Goal: Information Seeking & Learning: Learn about a topic

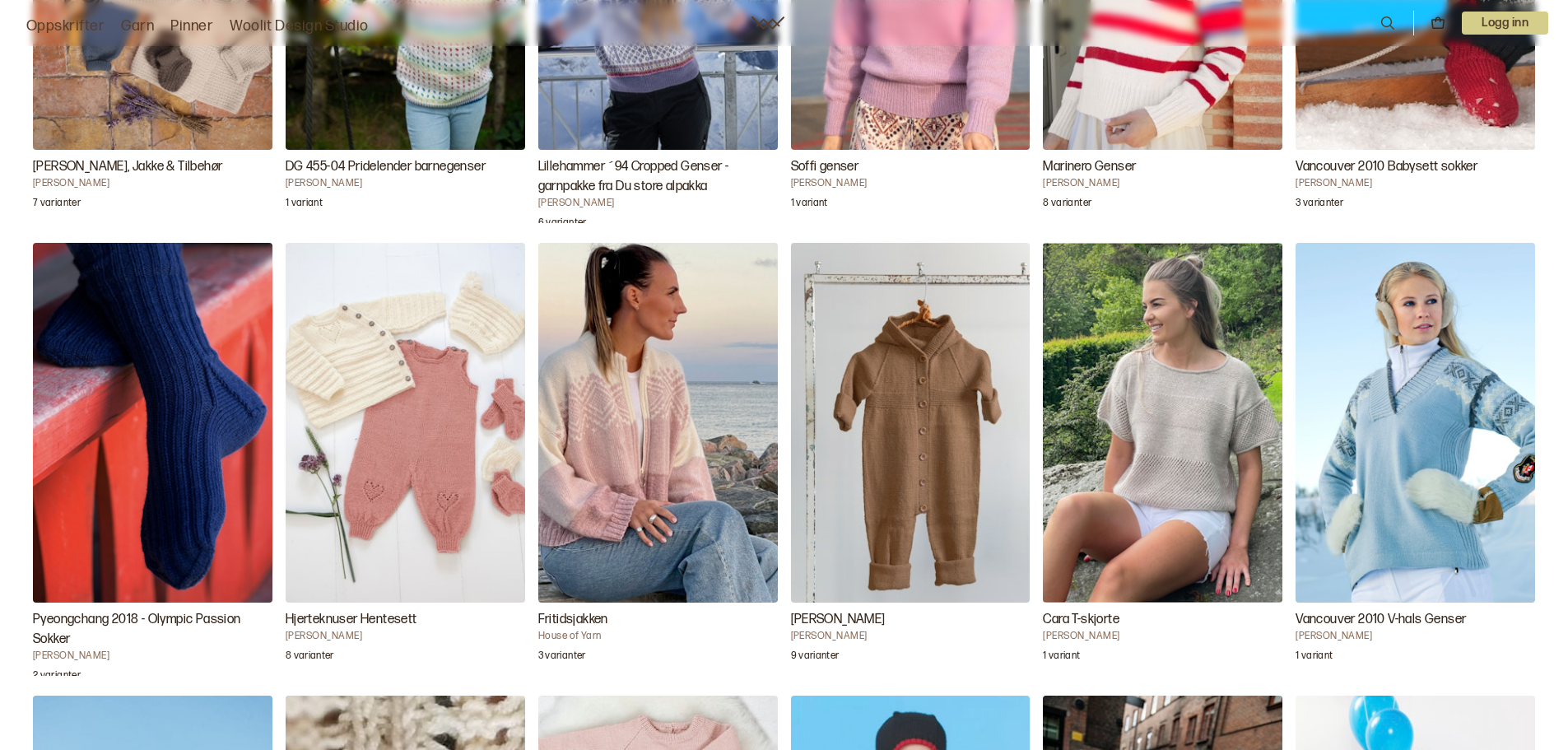
scroll to position [1565, 0]
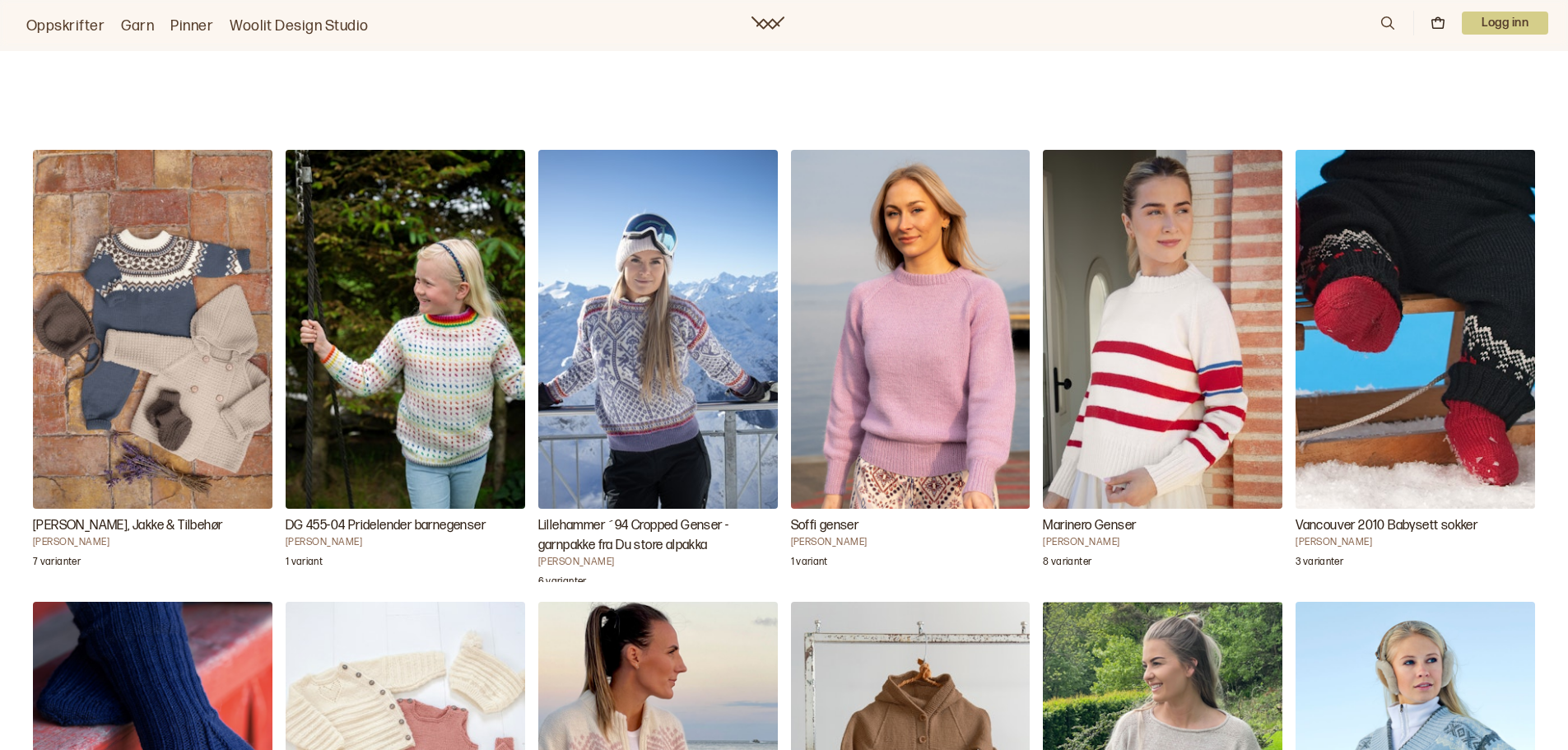
click at [879, 396] on img "Soffi genser" at bounding box center [911, 330] width 239 height 359
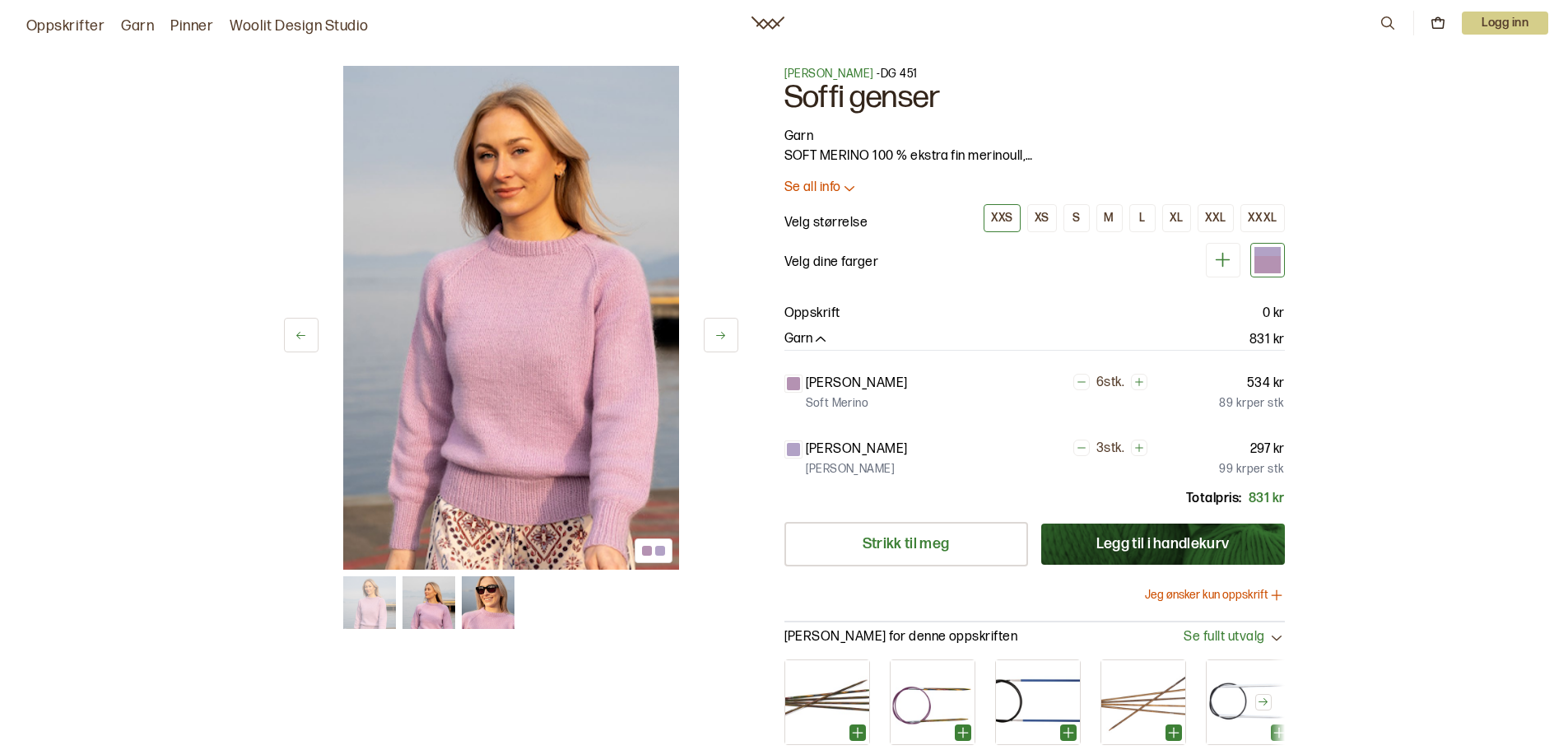
click at [488, 350] on img at bounding box center [511, 317] width 336 height 504
click at [712, 331] on button at bounding box center [720, 335] width 34 height 34
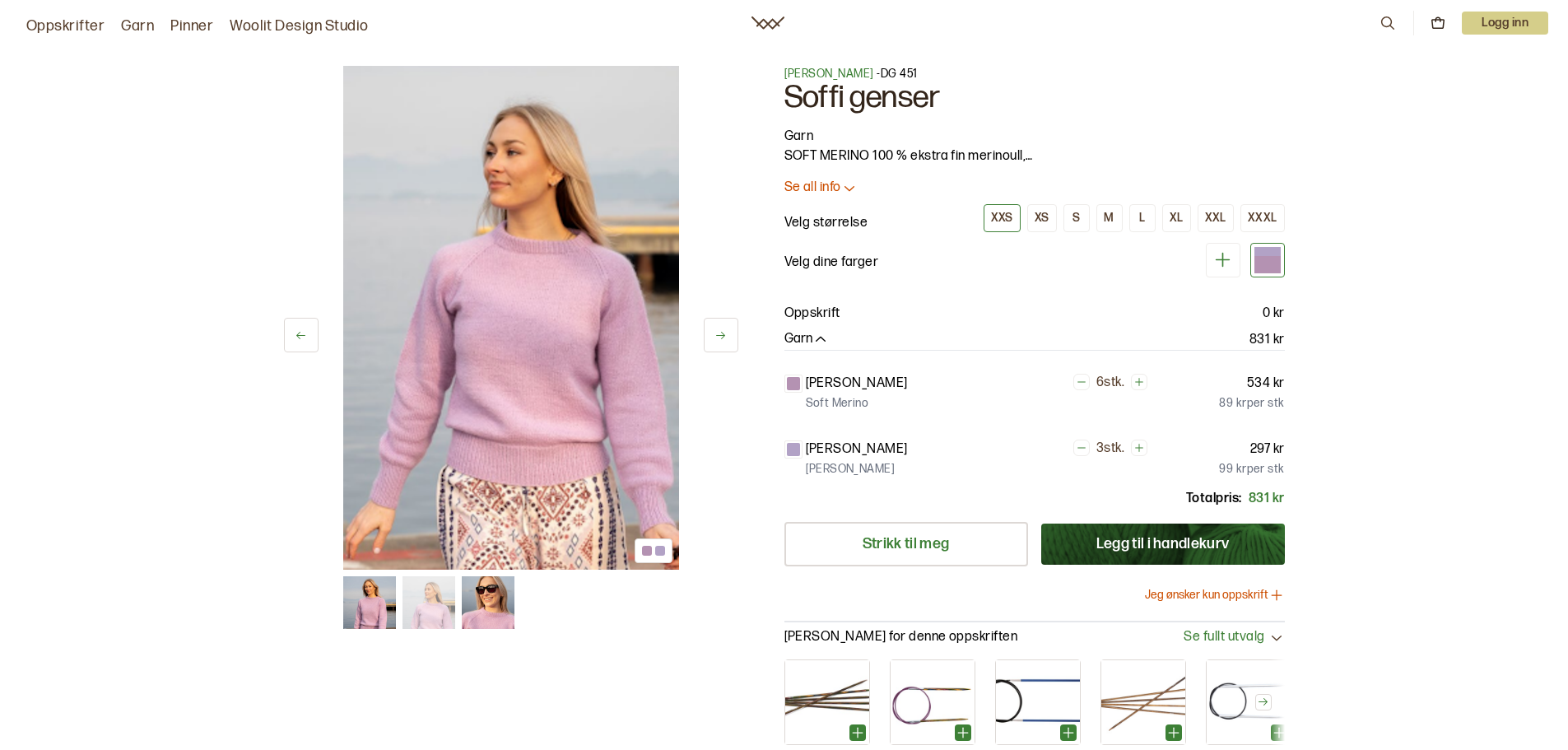
click at [712, 331] on button at bounding box center [720, 335] width 34 height 34
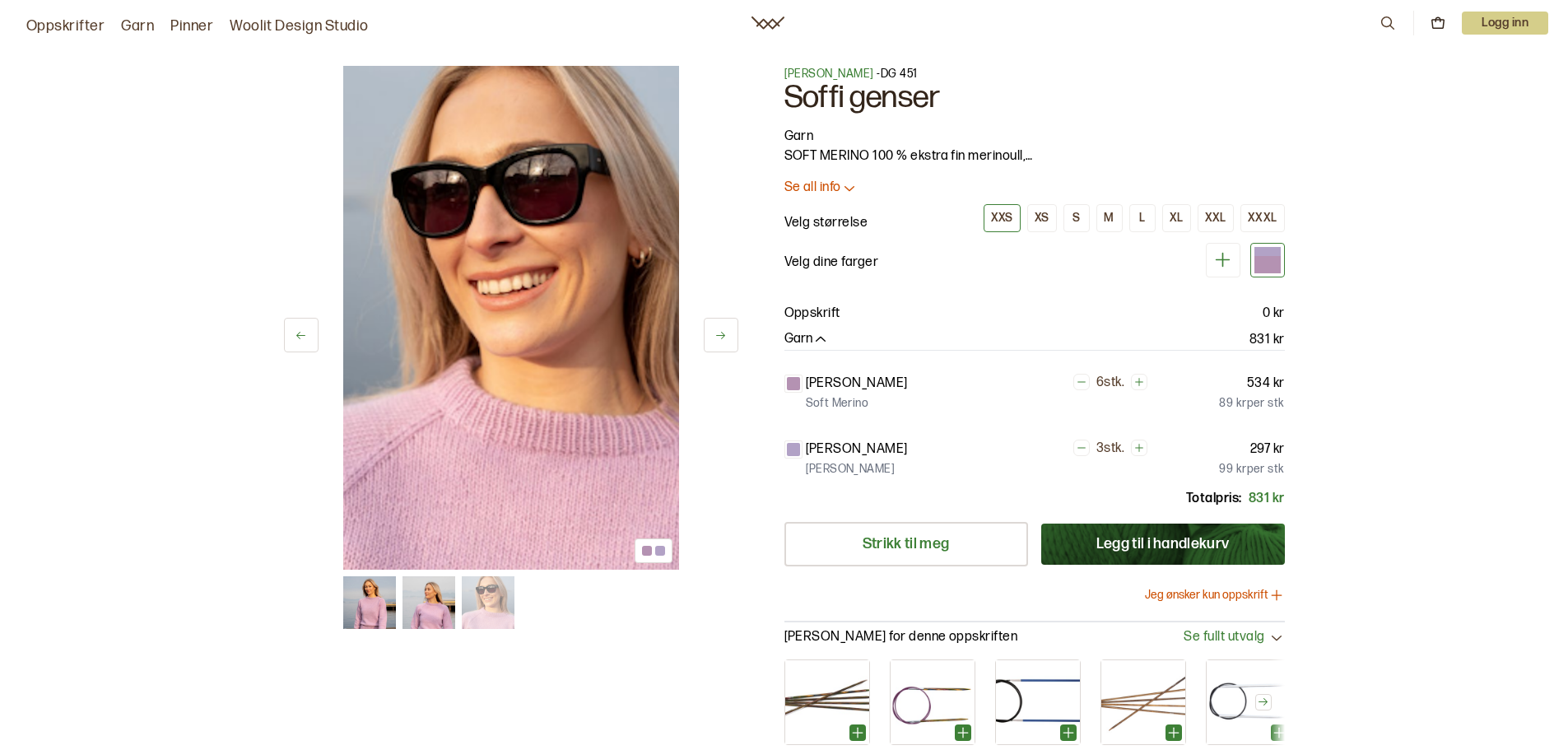
click at [712, 331] on button at bounding box center [720, 335] width 34 height 34
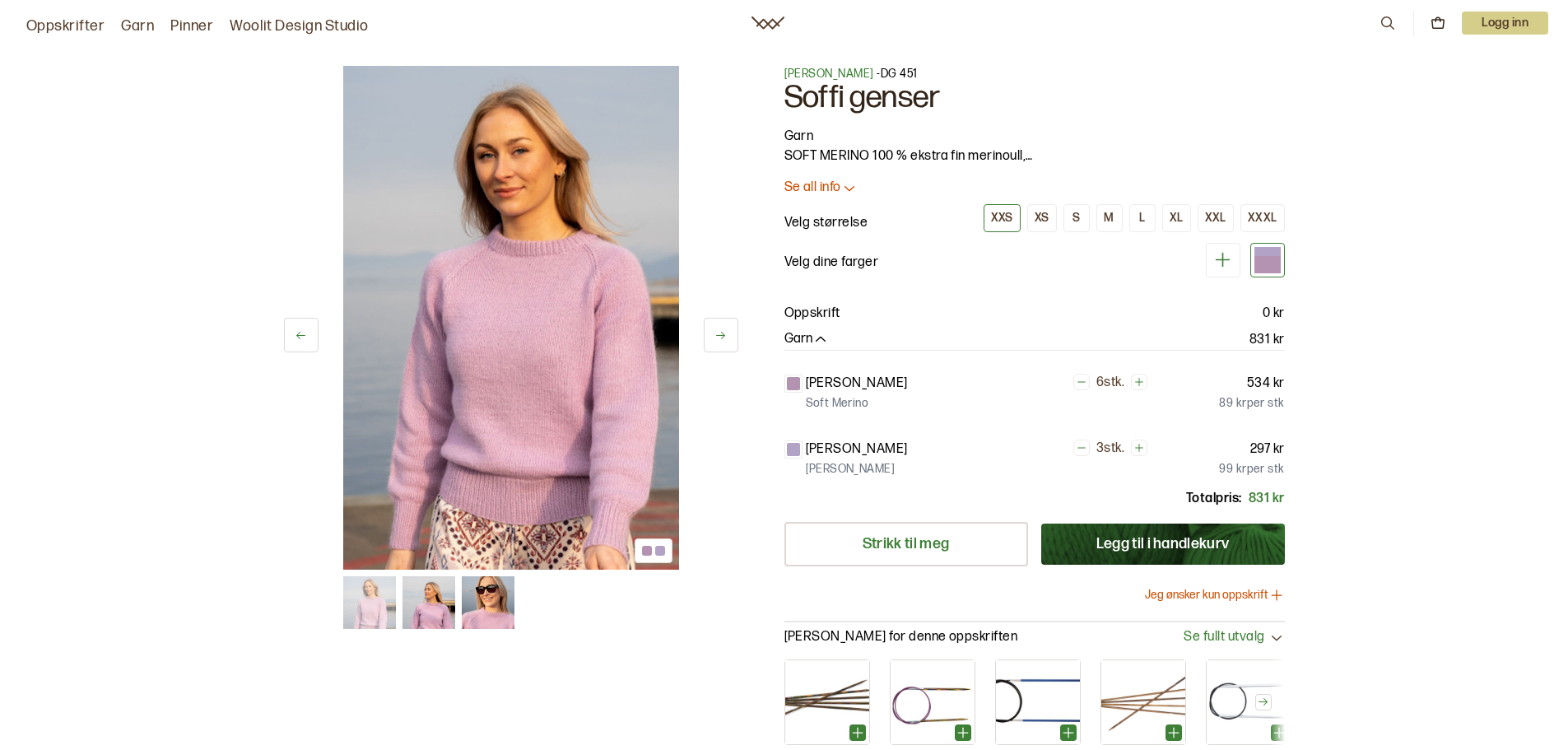
click at [712, 331] on button at bounding box center [720, 335] width 34 height 34
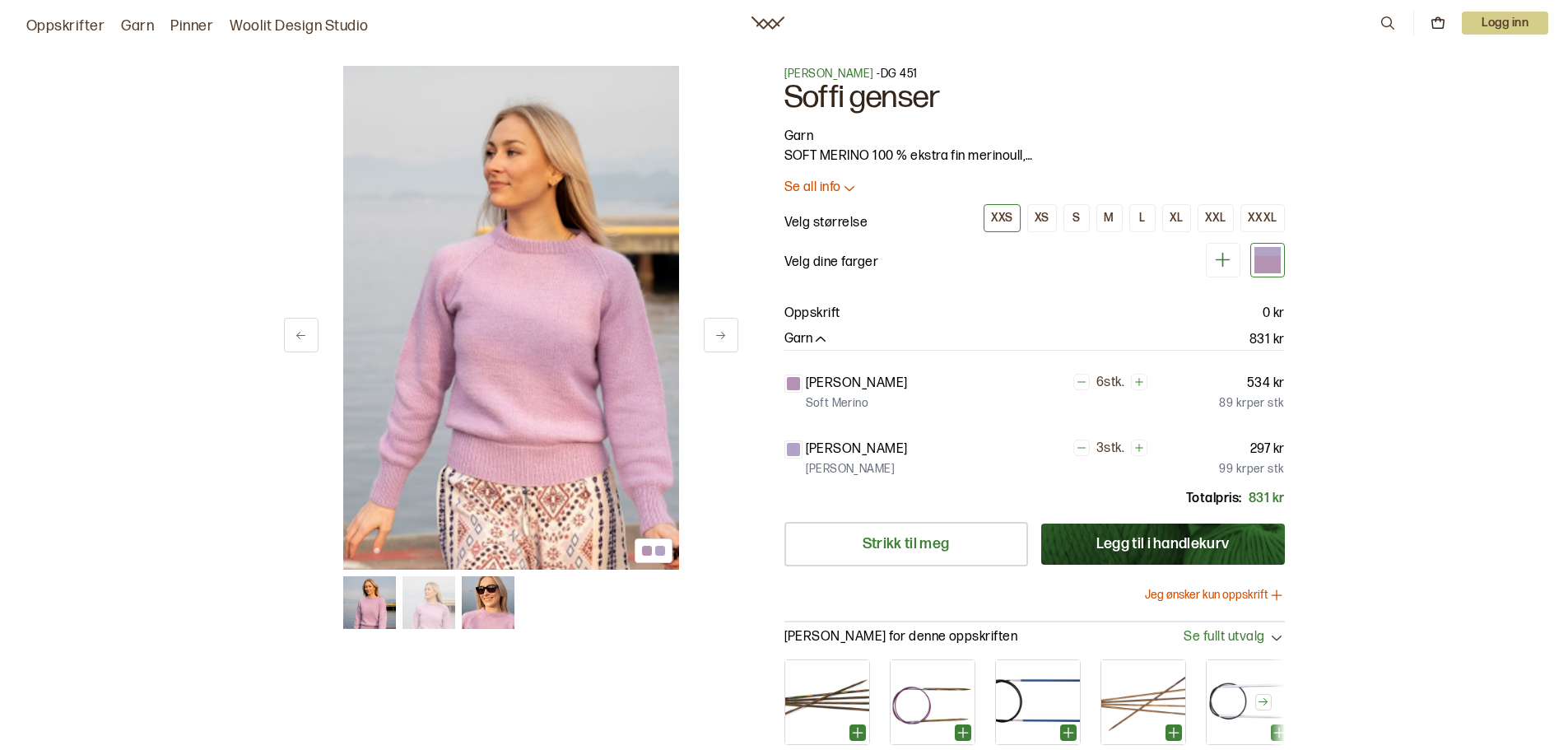
click at [712, 331] on button at bounding box center [720, 335] width 34 height 34
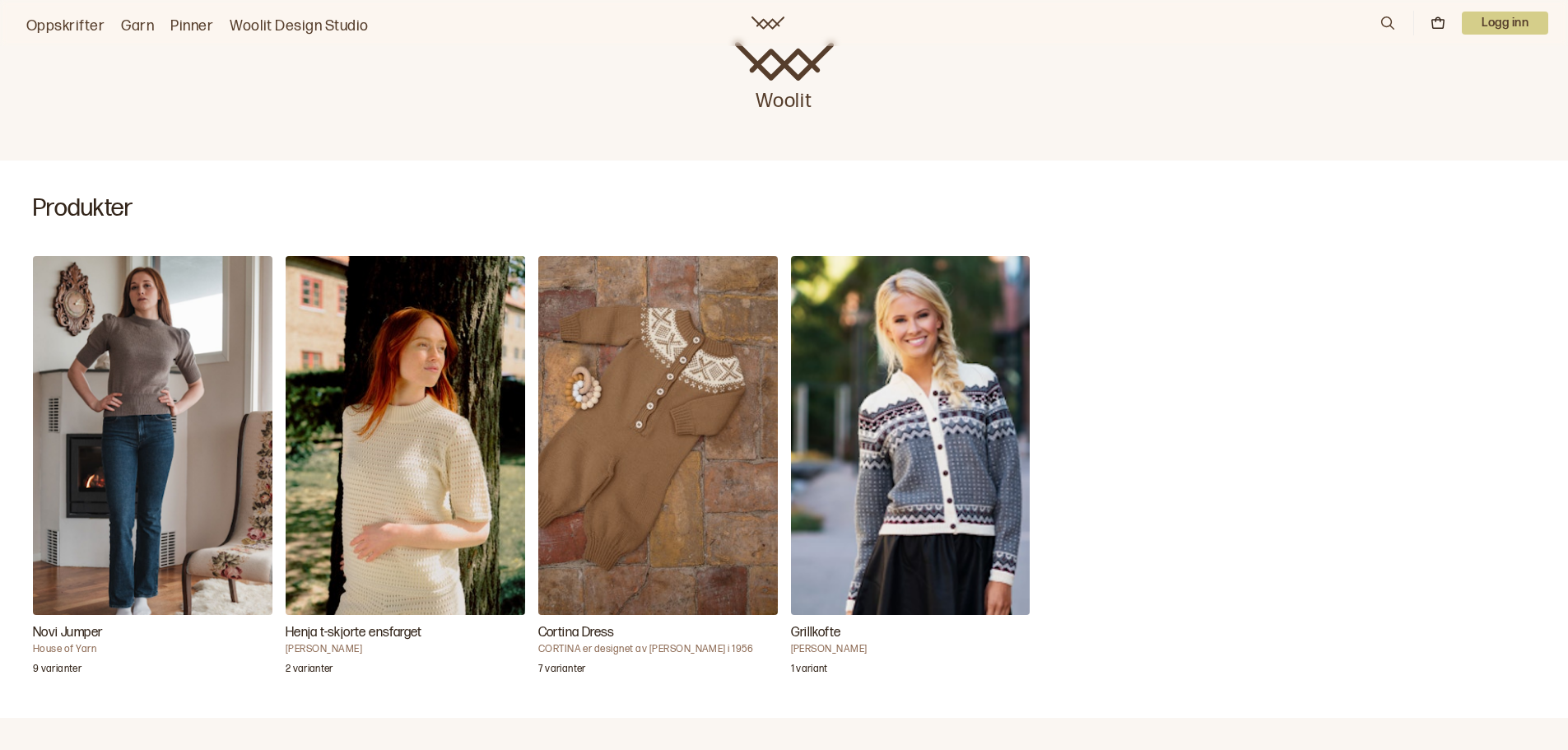
scroll to position [329, 0]
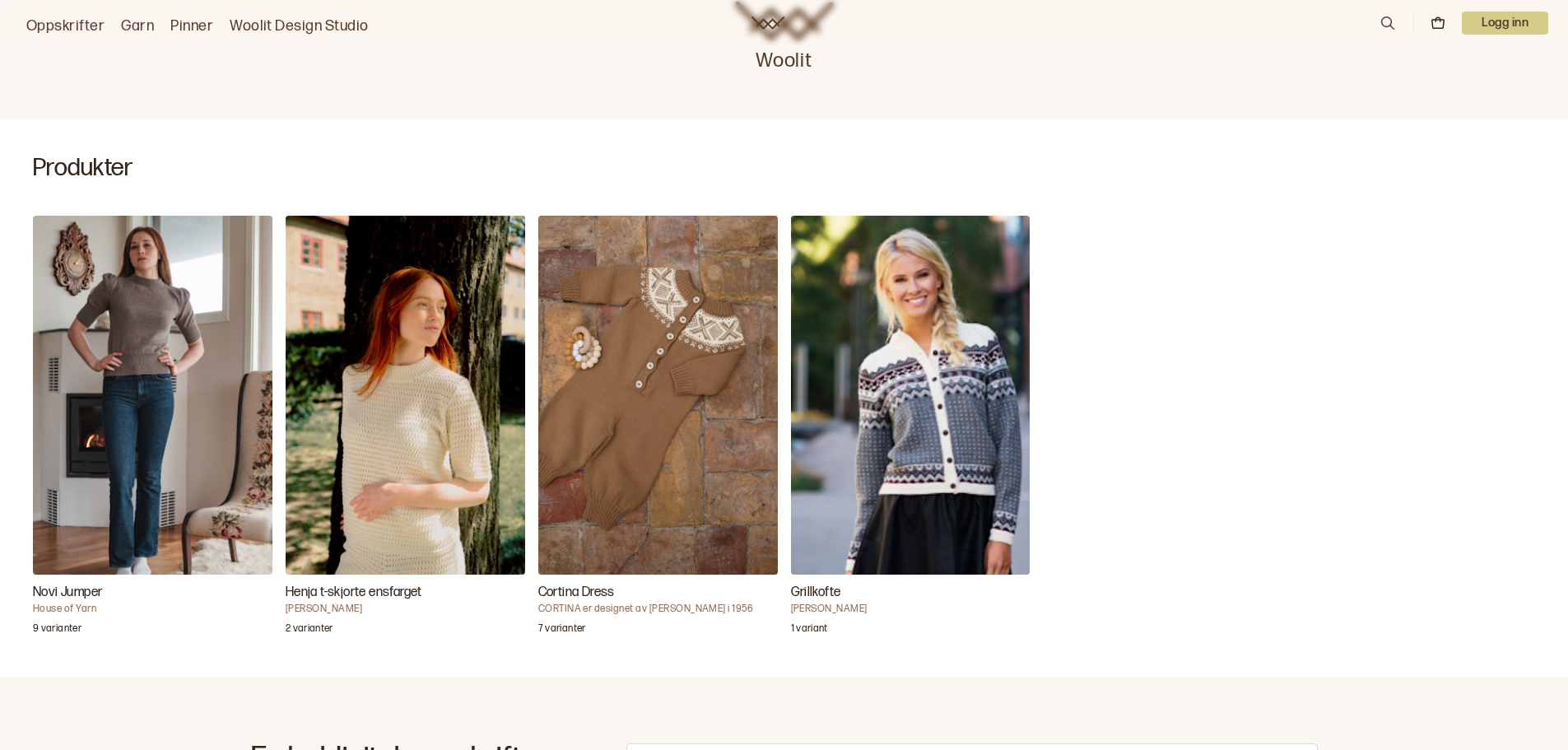
click at [877, 363] on img "Grillkofte" at bounding box center [911, 396] width 239 height 359
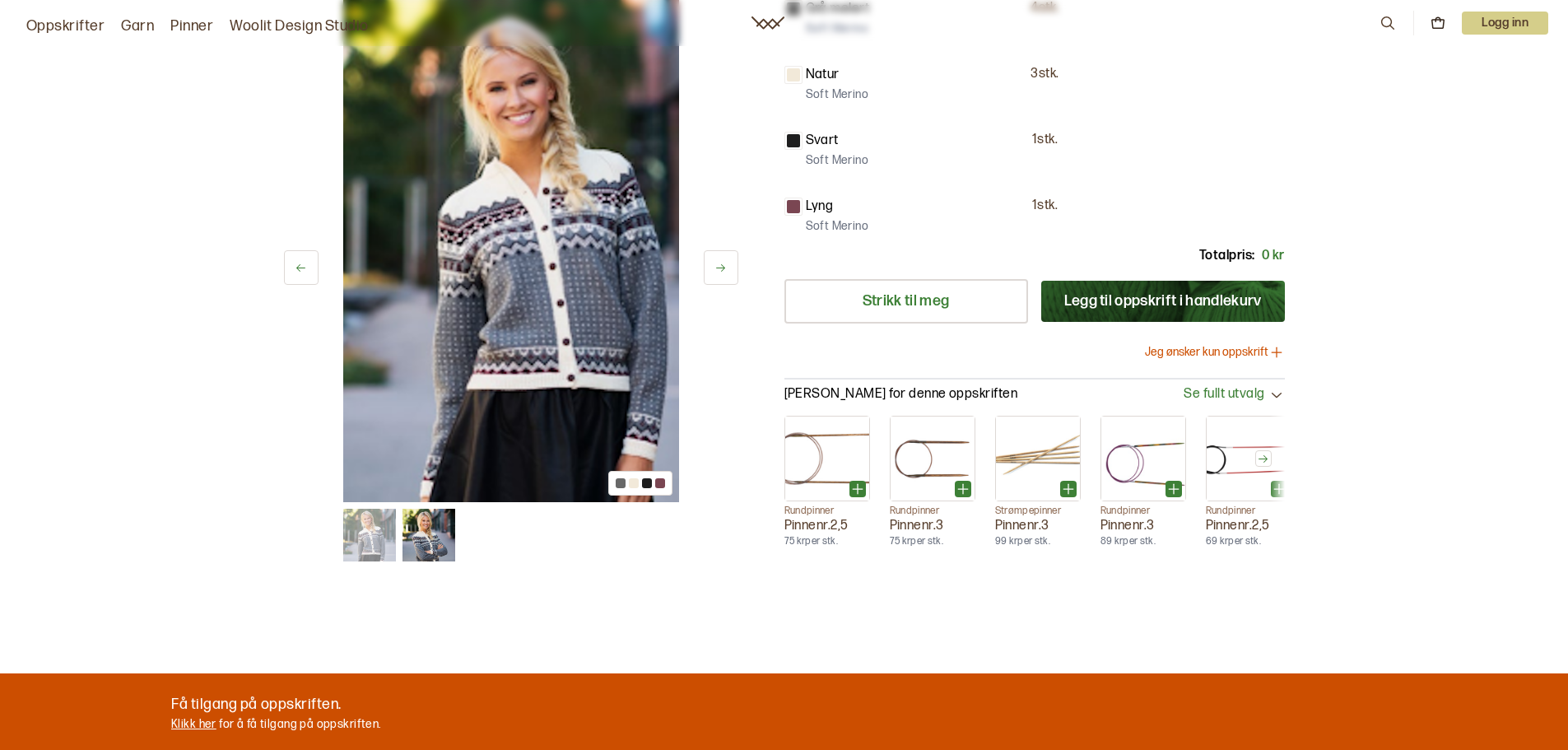
scroll to position [329, 0]
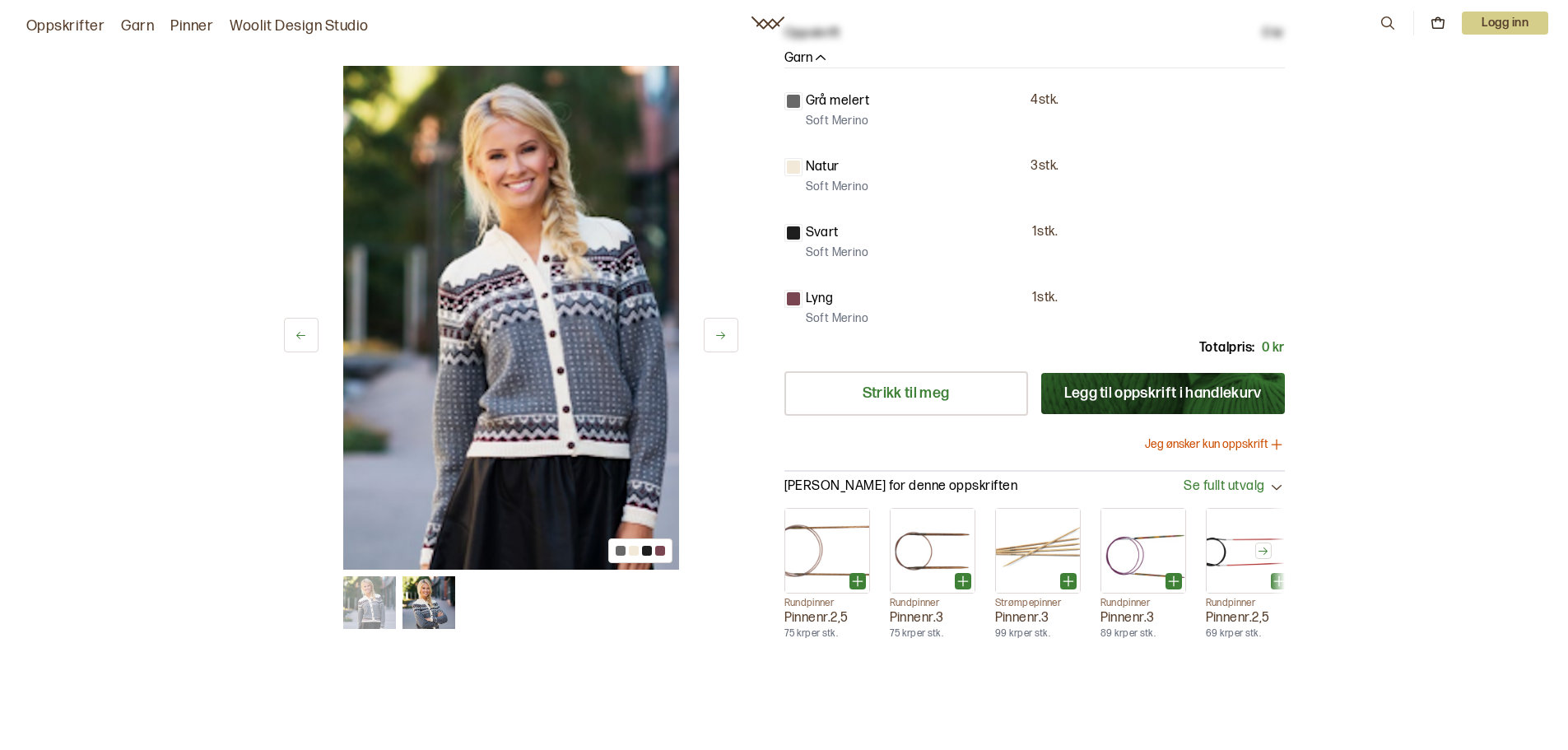
click at [516, 344] on img at bounding box center [511, 317] width 336 height 504
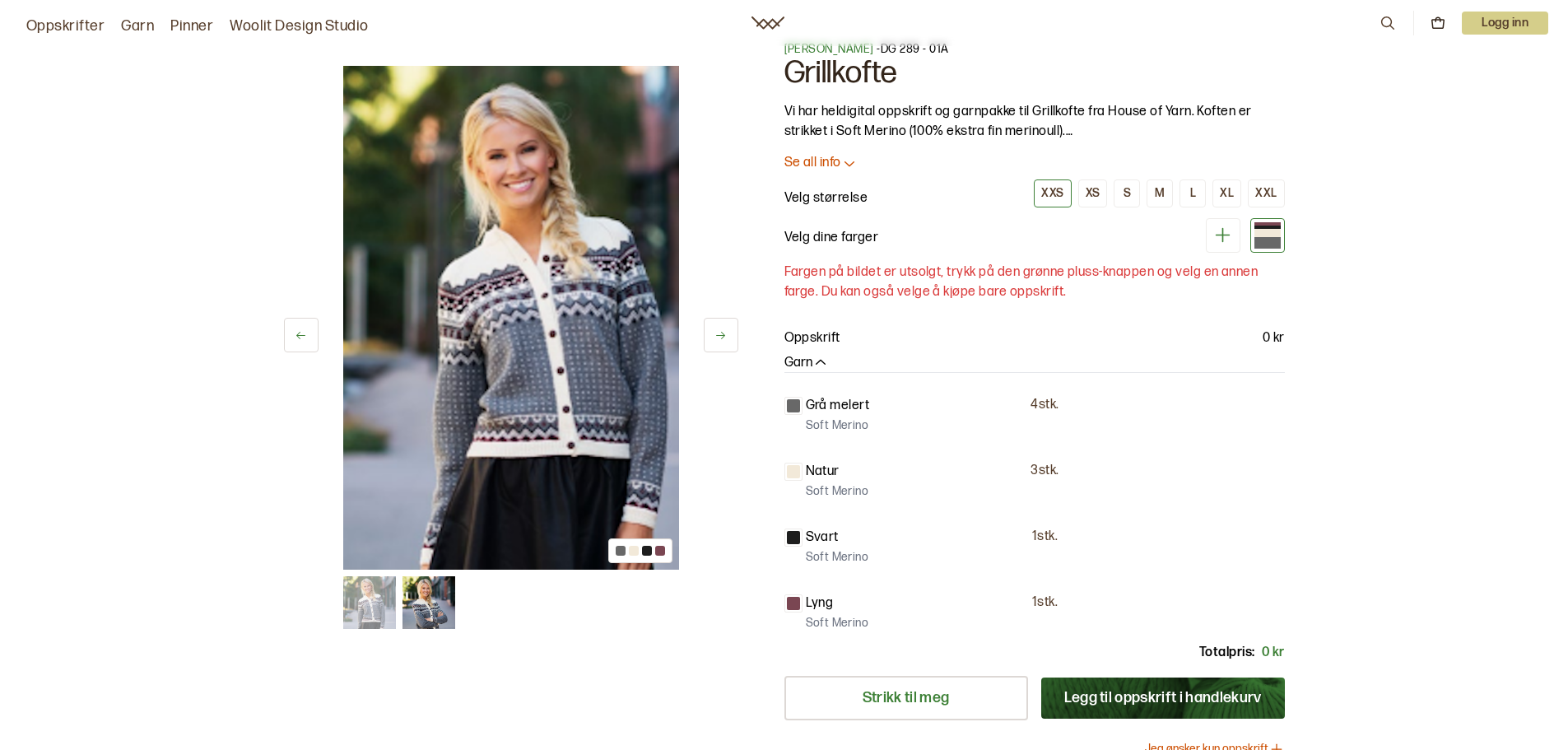
scroll to position [0, 0]
